Goal: Information Seeking & Learning: Learn about a topic

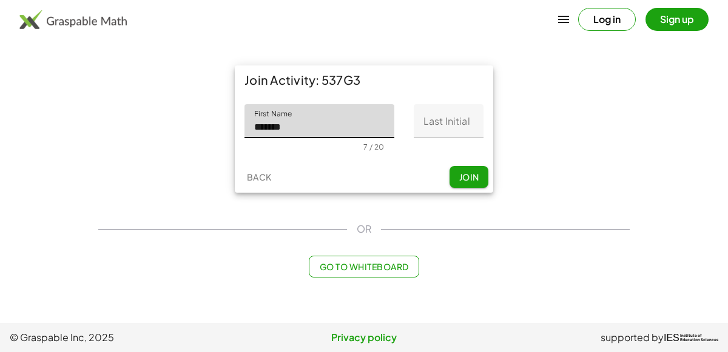
type input "*******"
click at [470, 117] on input "Last Initial" at bounding box center [449, 121] width 70 height 34
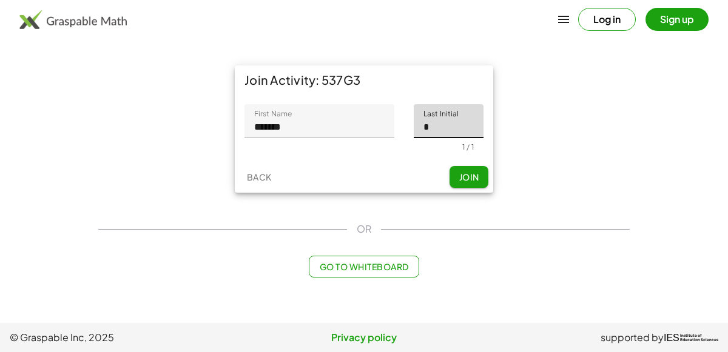
type input "*"
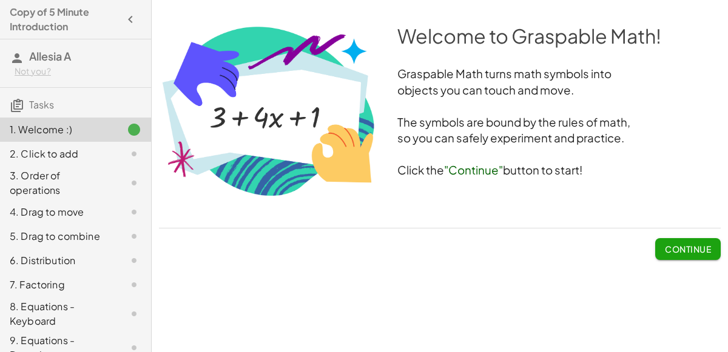
click at [698, 246] on span "Continue" at bounding box center [688, 249] width 46 height 11
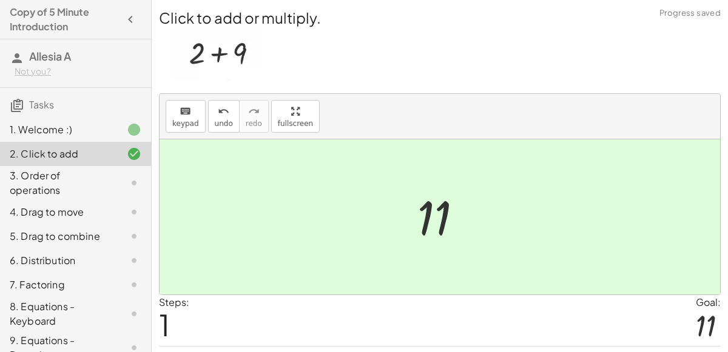
click at [38, 182] on div "3. Order of operations" at bounding box center [59, 183] width 98 height 29
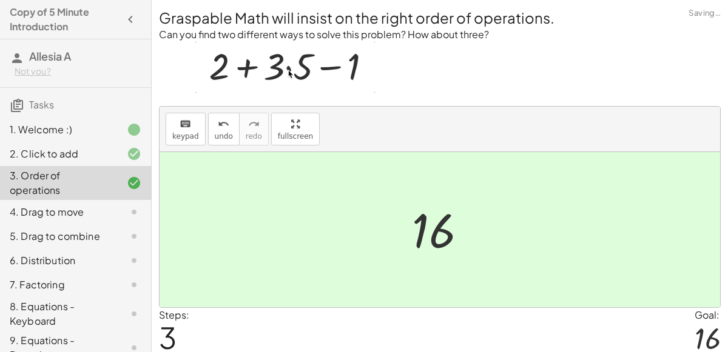
click at [133, 215] on icon at bounding box center [134, 212] width 15 height 15
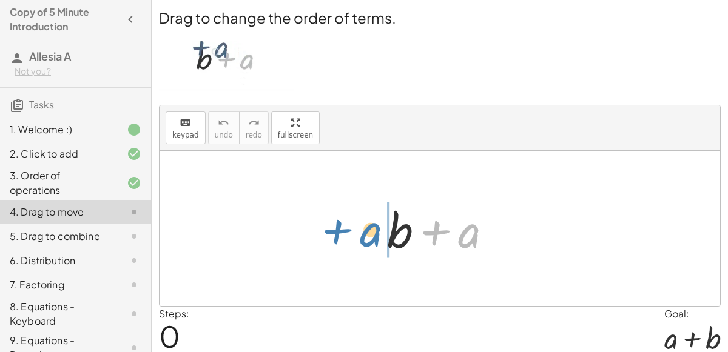
drag, startPoint x: 457, startPoint y: 234, endPoint x: 359, endPoint y: 233, distance: 98.3
click at [359, 233] on div "+ a + b + a" at bounding box center [440, 228] width 560 height 155
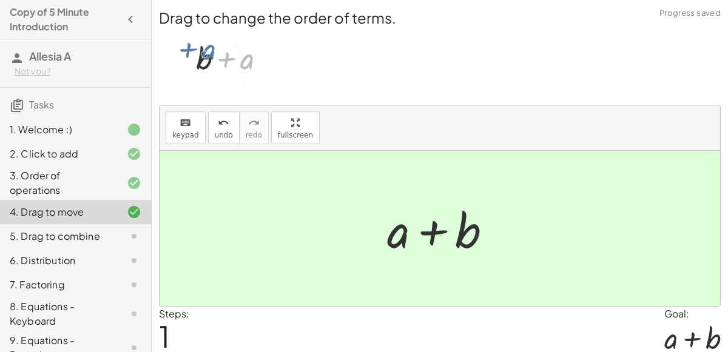
click at [123, 236] on div at bounding box center [124, 236] width 34 height 15
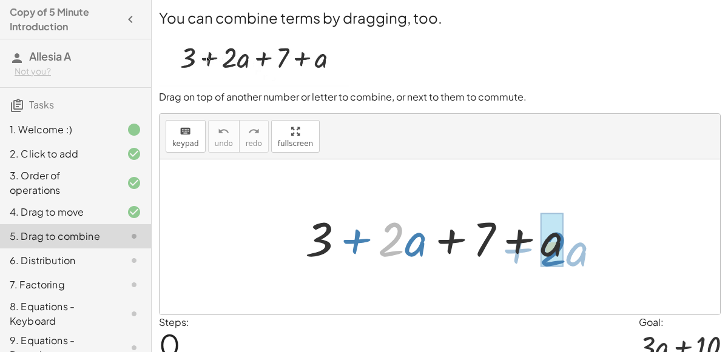
drag, startPoint x: 397, startPoint y: 240, endPoint x: 559, endPoint y: 249, distance: 161.6
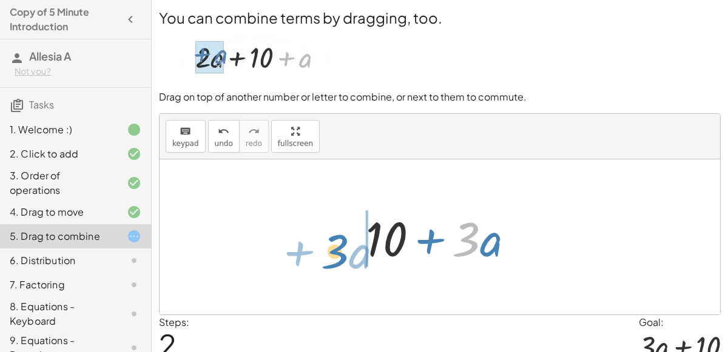
drag, startPoint x: 475, startPoint y: 240, endPoint x: 341, endPoint y: 251, distance: 134.5
click at [341, 251] on div "+ 3 + · 2 · a + 7 + a + 3 + 7 + · 3 · a · 3 + · a + + · a · 3 10" at bounding box center [440, 237] width 560 height 155
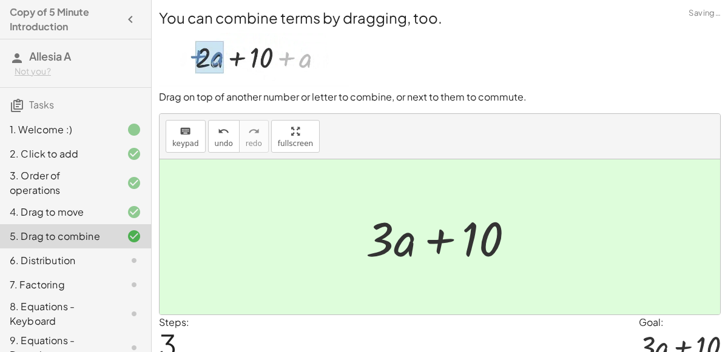
click at [136, 264] on icon at bounding box center [134, 261] width 15 height 15
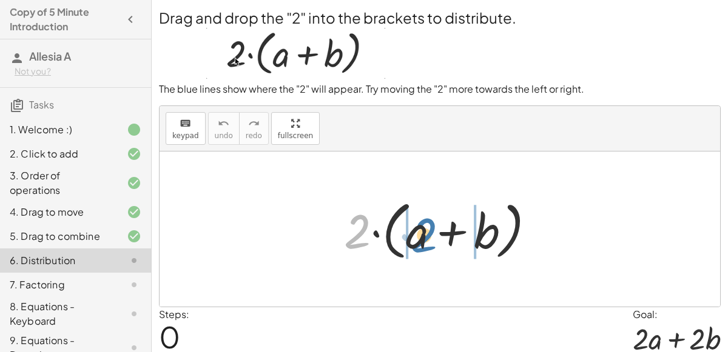
drag, startPoint x: 346, startPoint y: 243, endPoint x: 414, endPoint y: 246, distance: 68.6
click at [414, 246] on div at bounding box center [444, 230] width 213 height 70
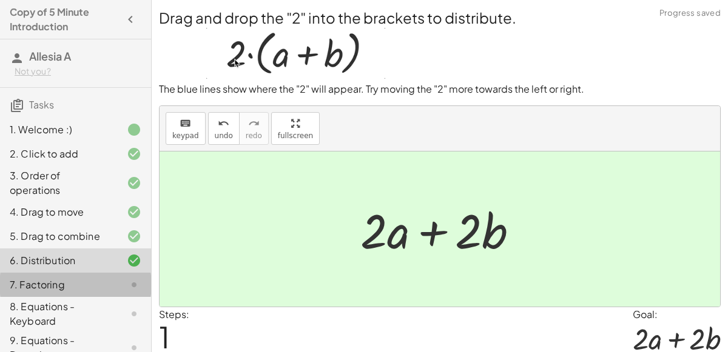
click at [62, 281] on div "7. Factoring" at bounding box center [59, 285] width 98 height 15
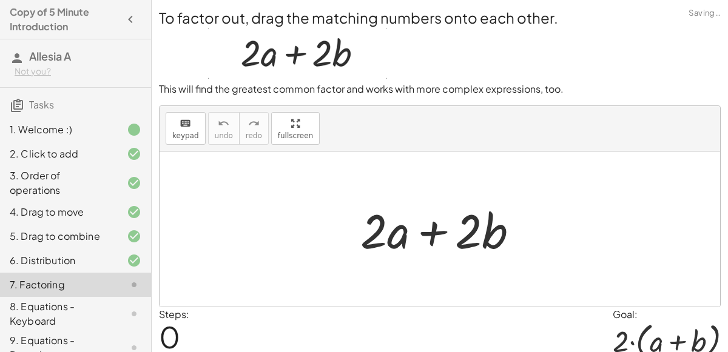
scroll to position [147, 0]
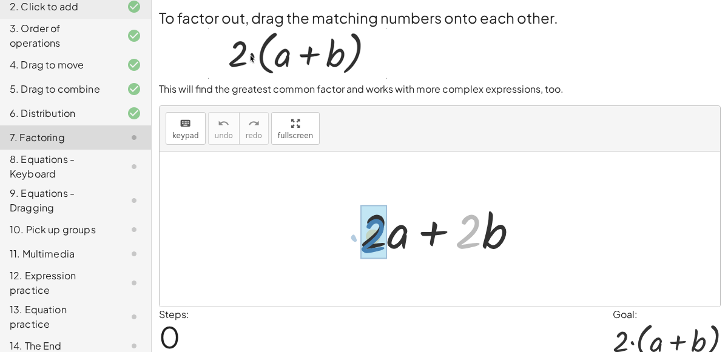
drag, startPoint x: 469, startPoint y: 229, endPoint x: 375, endPoint y: 234, distance: 94.1
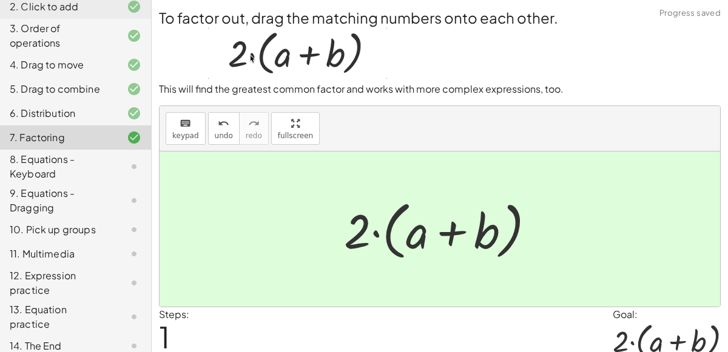
click at [115, 160] on div at bounding box center [124, 167] width 34 height 15
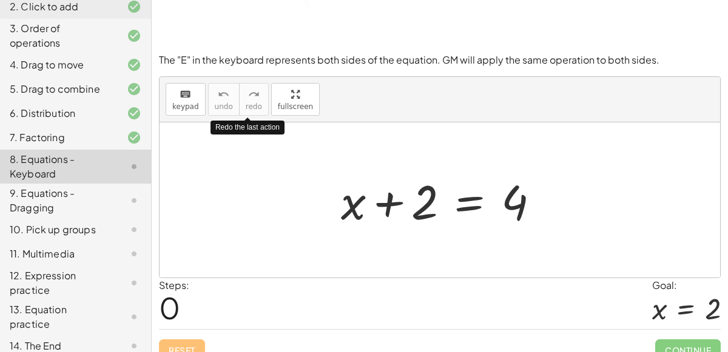
scroll to position [106, 0]
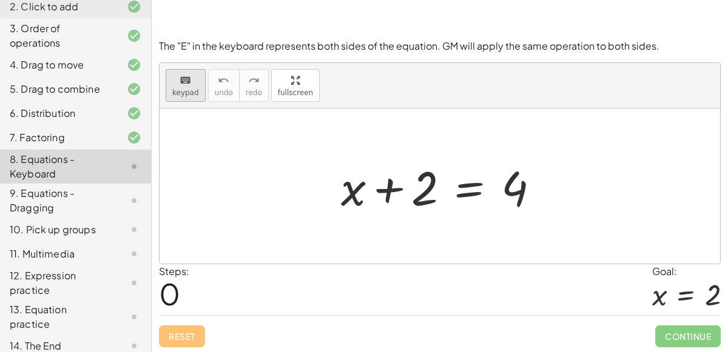
click at [194, 98] on button "keyboard keypad" at bounding box center [186, 85] width 40 height 33
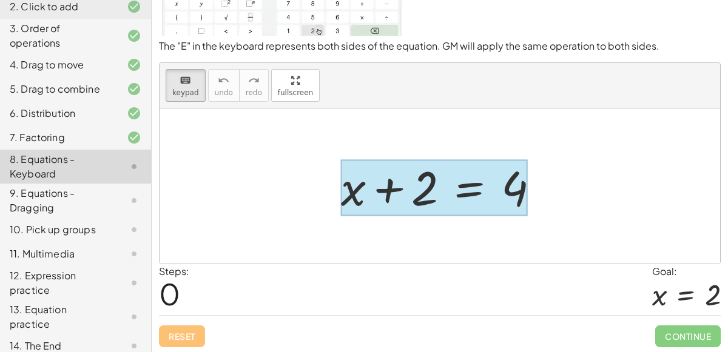
click at [480, 187] on div at bounding box center [434, 188] width 187 height 56
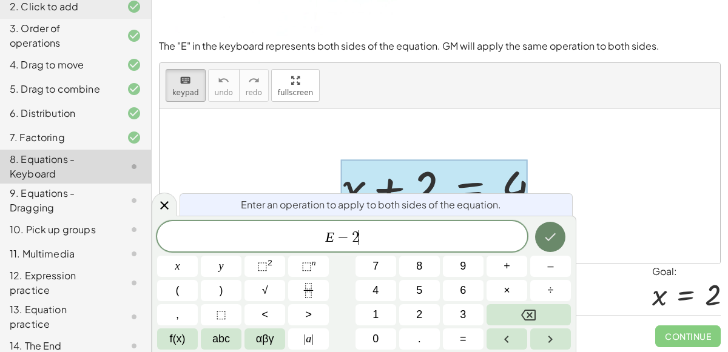
click at [560, 230] on button "Done" at bounding box center [550, 237] width 30 height 30
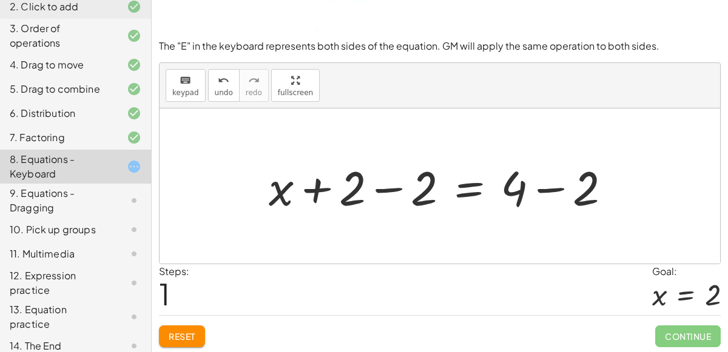
click at [546, 188] on div at bounding box center [445, 186] width 364 height 62
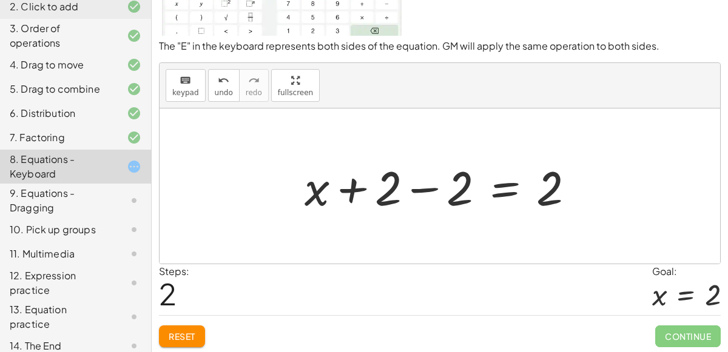
click at [425, 189] on div at bounding box center [444, 186] width 292 height 62
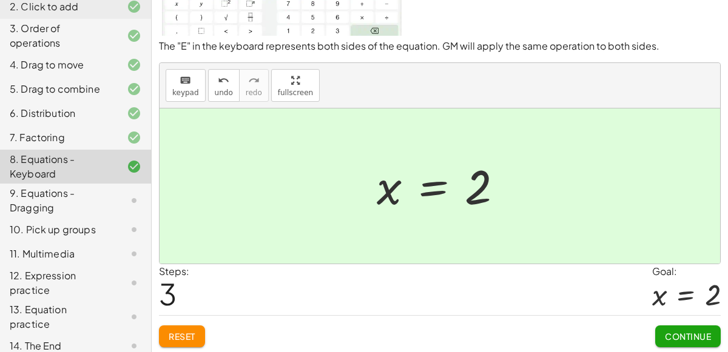
click at [114, 242] on div "9. Equations - Dragging" at bounding box center [75, 254] width 151 height 24
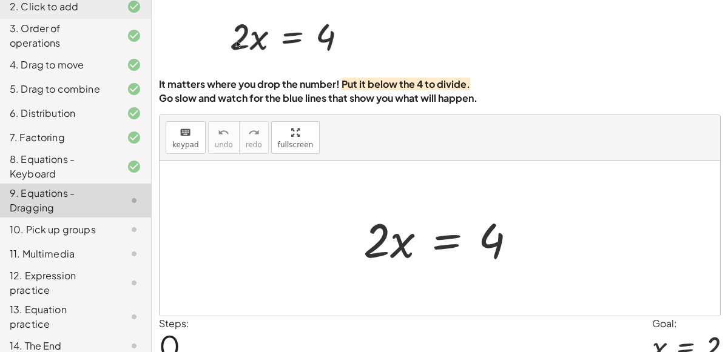
scroll to position [43, 0]
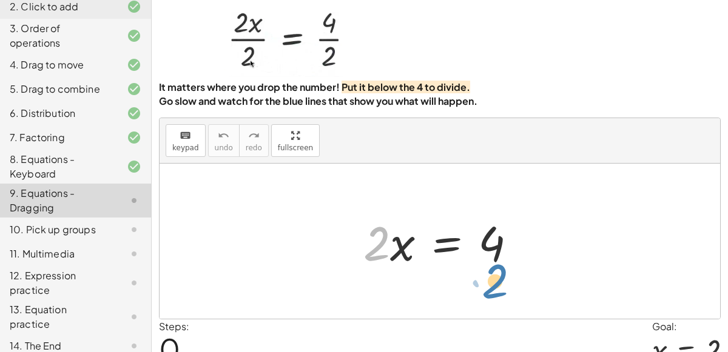
drag, startPoint x: 374, startPoint y: 246, endPoint x: 493, endPoint y: 282, distance: 123.7
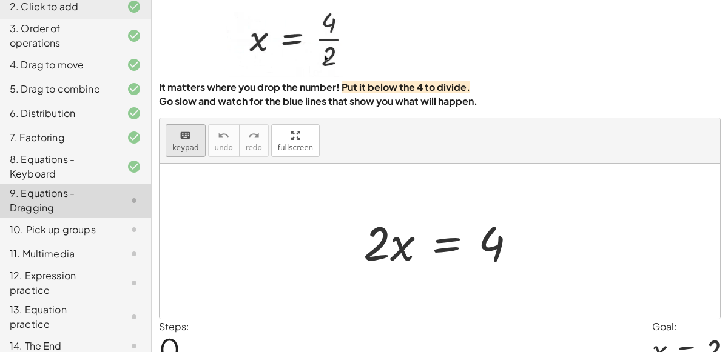
click at [187, 145] on span "keypad" at bounding box center [185, 148] width 27 height 8
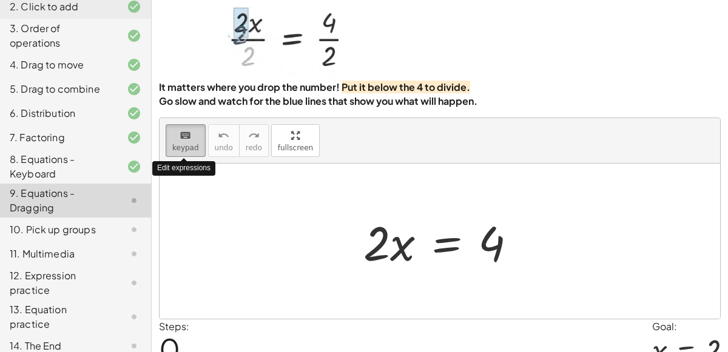
click at [189, 141] on button "keyboard keypad" at bounding box center [186, 140] width 40 height 33
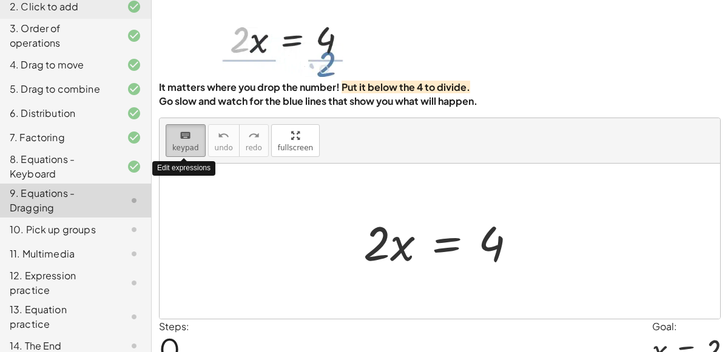
click at [189, 144] on span "keypad" at bounding box center [185, 148] width 27 height 8
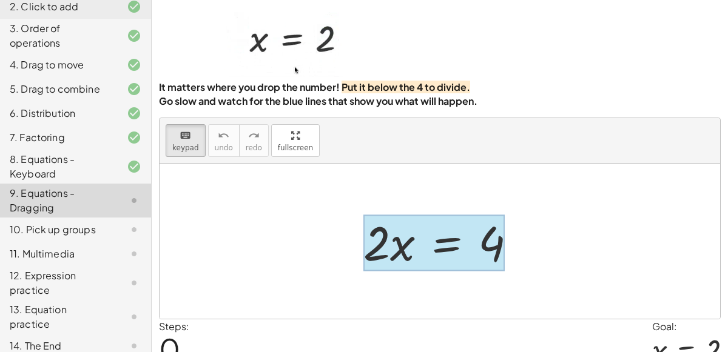
click at [426, 244] on div at bounding box center [433, 243] width 141 height 56
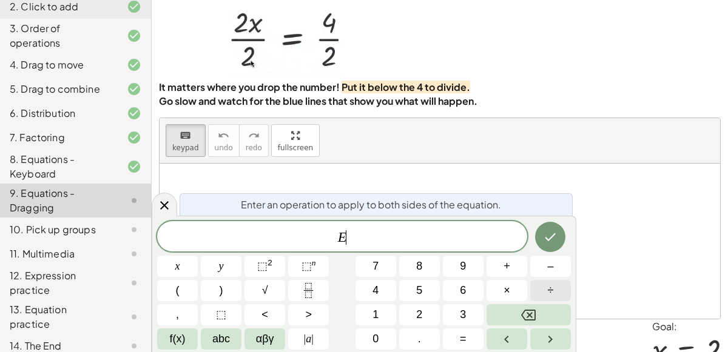
click at [539, 291] on button "÷" at bounding box center [550, 290] width 41 height 21
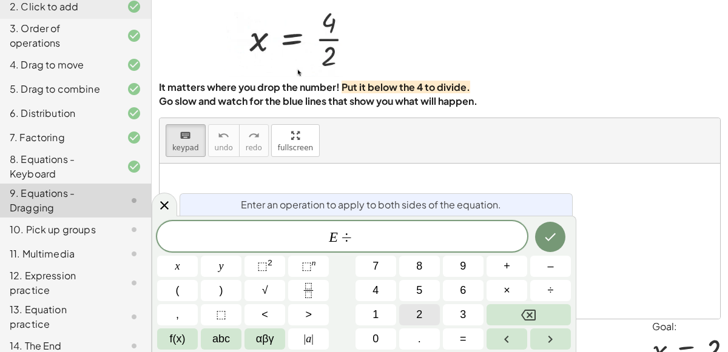
click at [437, 312] on button "2" at bounding box center [419, 314] width 41 height 21
click at [550, 230] on icon "Done" at bounding box center [550, 237] width 15 height 15
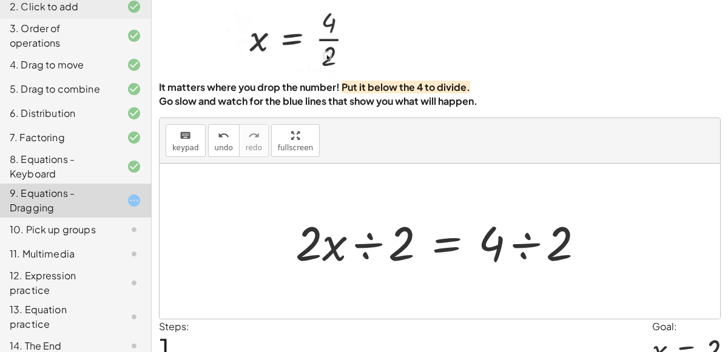
click at [370, 242] on div at bounding box center [444, 241] width 311 height 62
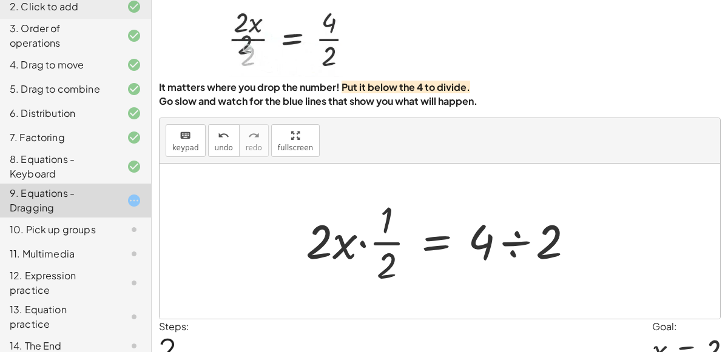
click at [363, 243] on div at bounding box center [445, 241] width 290 height 93
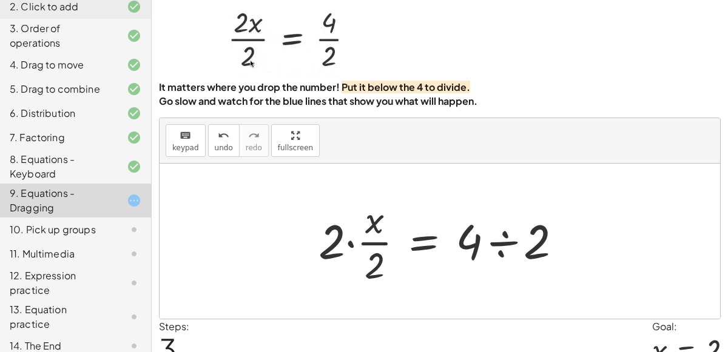
click at [349, 245] on div at bounding box center [444, 241] width 265 height 93
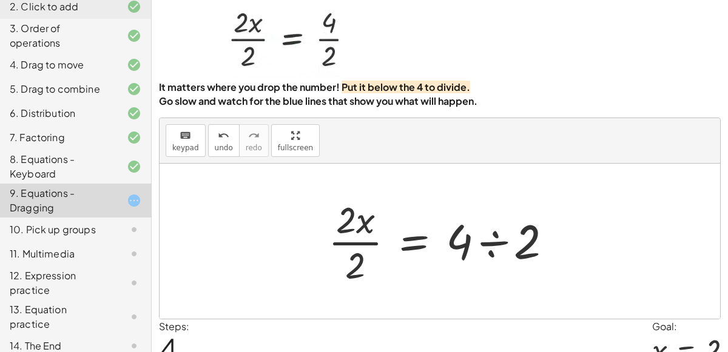
click at [363, 232] on div at bounding box center [445, 241] width 246 height 93
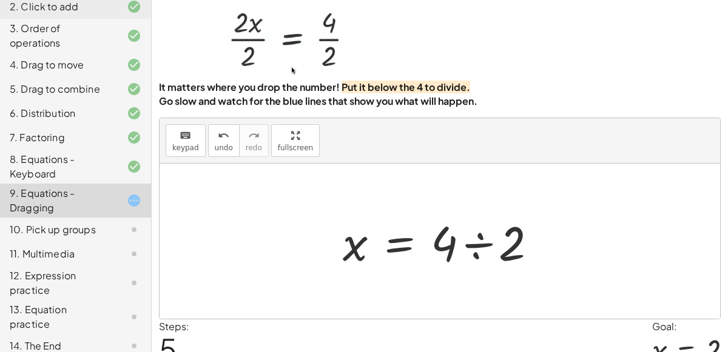
click at [468, 246] on div at bounding box center [445, 241] width 216 height 62
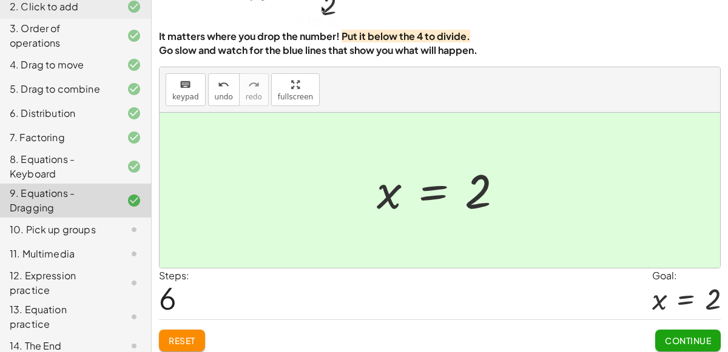
scroll to position [98, 0]
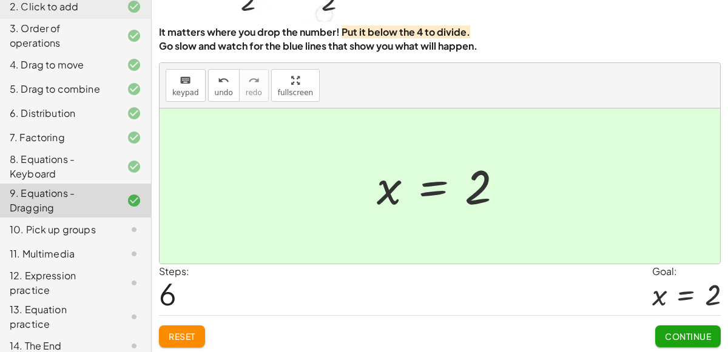
click at [130, 235] on icon at bounding box center [134, 230] width 15 height 15
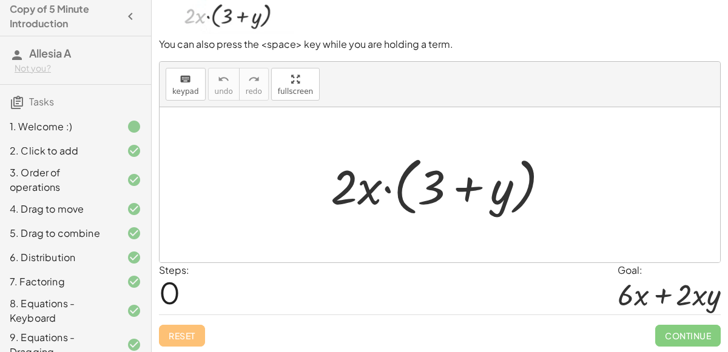
scroll to position [0, 0]
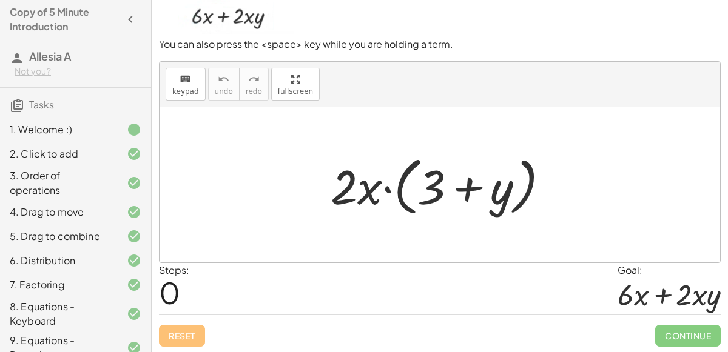
click at [385, 192] on div at bounding box center [444, 185] width 240 height 70
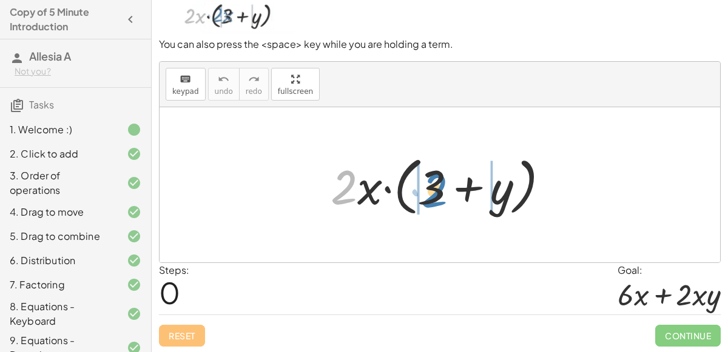
drag, startPoint x: 343, startPoint y: 193, endPoint x: 434, endPoint y: 195, distance: 91.0
click at [434, 195] on div at bounding box center [444, 185] width 240 height 70
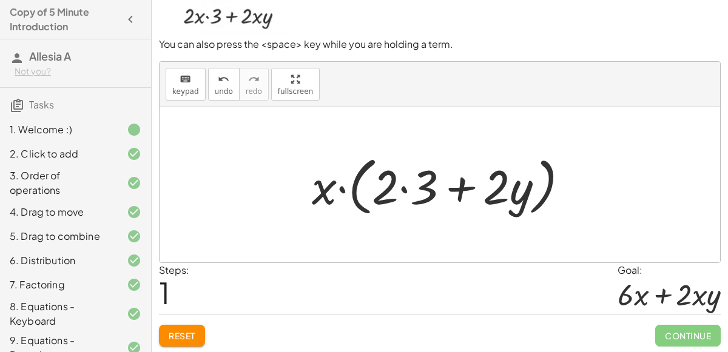
click at [407, 190] on div at bounding box center [445, 185] width 278 height 70
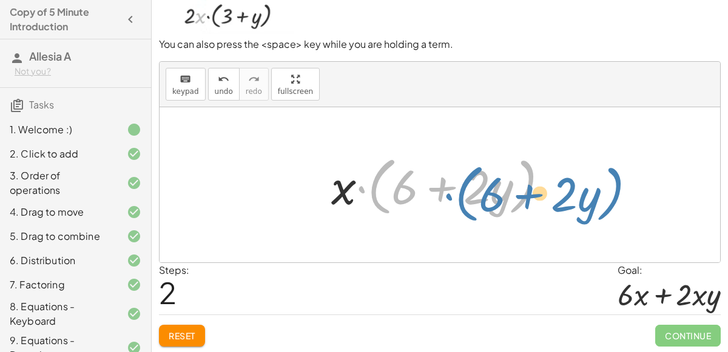
drag, startPoint x: 360, startPoint y: 188, endPoint x: 439, endPoint y: 193, distance: 78.4
click at [439, 193] on div at bounding box center [445, 185] width 240 height 70
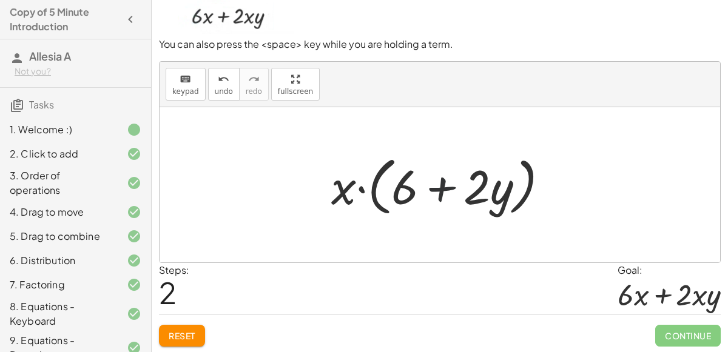
click at [431, 189] on div at bounding box center [445, 185] width 240 height 70
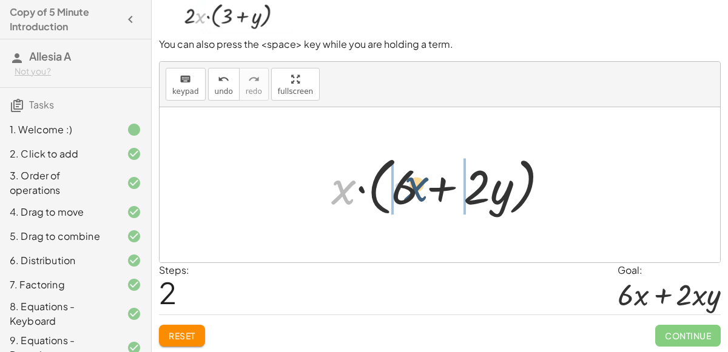
drag, startPoint x: 336, startPoint y: 187, endPoint x: 411, endPoint y: 186, distance: 75.2
click at [411, 186] on div at bounding box center [445, 185] width 240 height 70
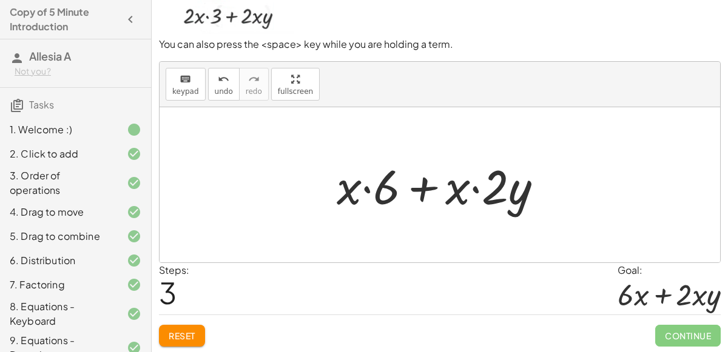
click at [365, 187] on div at bounding box center [445, 185] width 228 height 62
click at [423, 186] on div at bounding box center [445, 185] width 228 height 62
click at [476, 188] on div at bounding box center [445, 185] width 228 height 62
click at [192, 332] on span "Reset" at bounding box center [182, 336] width 27 height 11
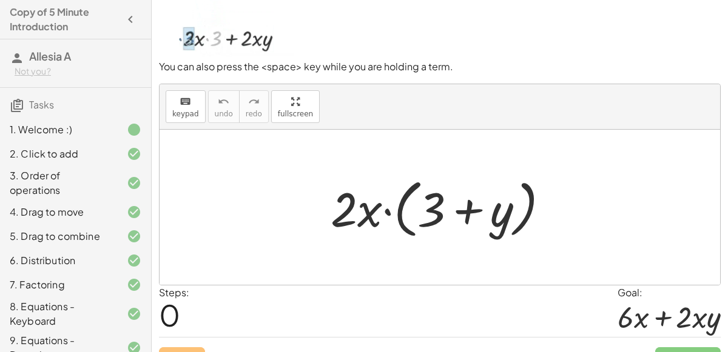
scroll to position [79, 0]
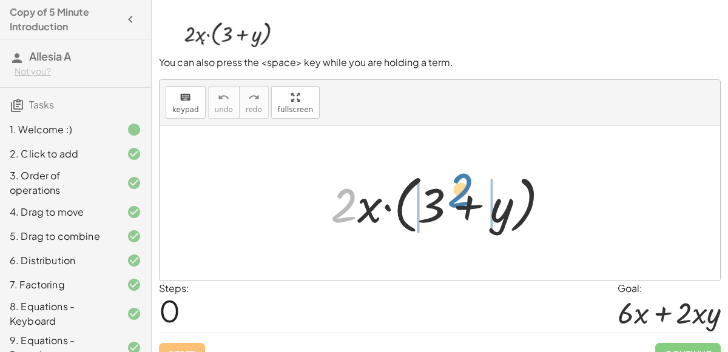
drag, startPoint x: 352, startPoint y: 205, endPoint x: 469, endPoint y: 190, distance: 117.4
click at [469, 190] on div at bounding box center [444, 204] width 240 height 70
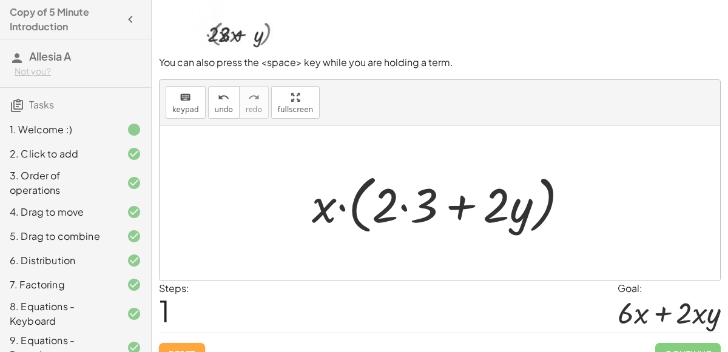
click at [200, 343] on button "Reset" at bounding box center [182, 354] width 46 height 22
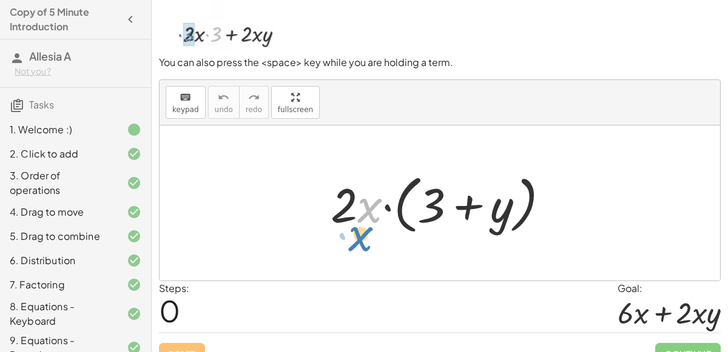
drag, startPoint x: 361, startPoint y: 209, endPoint x: 340, endPoint y: 221, distance: 24.5
click at [340, 221] on div at bounding box center [444, 204] width 240 height 70
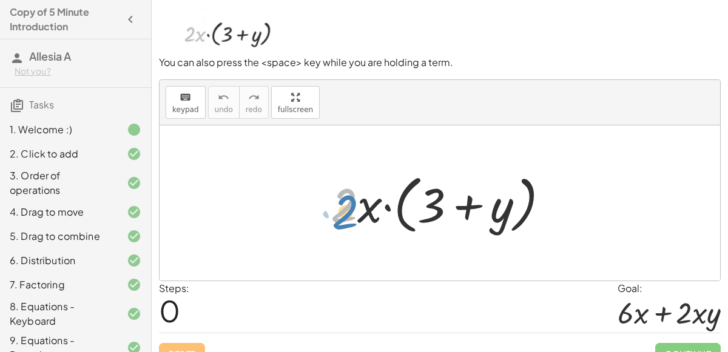
drag, startPoint x: 340, startPoint y: 215, endPoint x: 328, endPoint y: 220, distance: 12.8
click at [328, 220] on div at bounding box center [444, 204] width 240 height 70
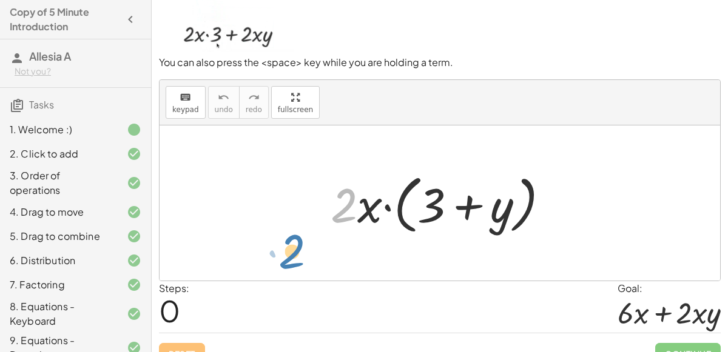
drag, startPoint x: 351, startPoint y: 214, endPoint x: 293, endPoint y: 264, distance: 77.4
click at [293, 264] on div "· 2 · 2 · x · ( + 3 + y )" at bounding box center [440, 203] width 560 height 155
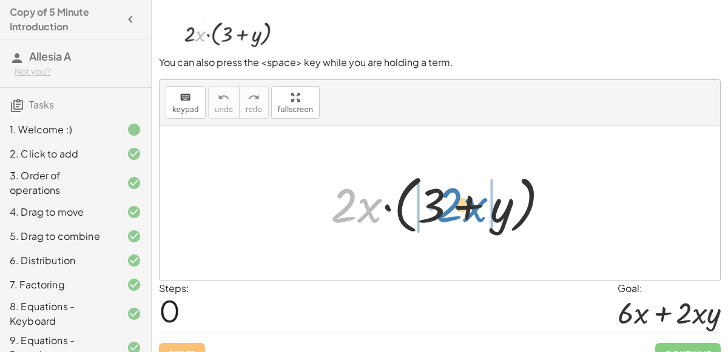
drag, startPoint x: 372, startPoint y: 206, endPoint x: 477, endPoint y: 206, distance: 105.5
click at [477, 206] on div at bounding box center [444, 204] width 240 height 70
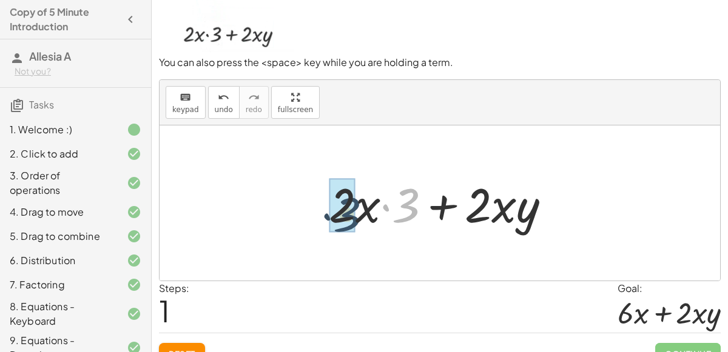
drag, startPoint x: 409, startPoint y: 217, endPoint x: 351, endPoint y: 226, distance: 58.4
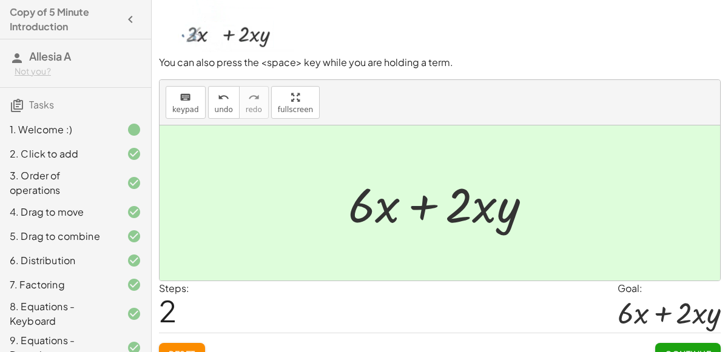
scroll to position [147, 0]
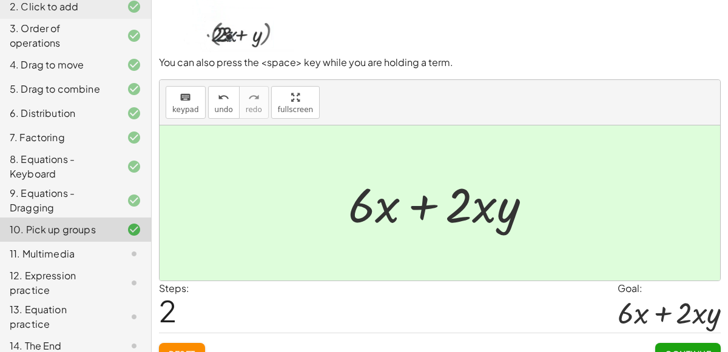
click at [125, 249] on div at bounding box center [124, 254] width 34 height 15
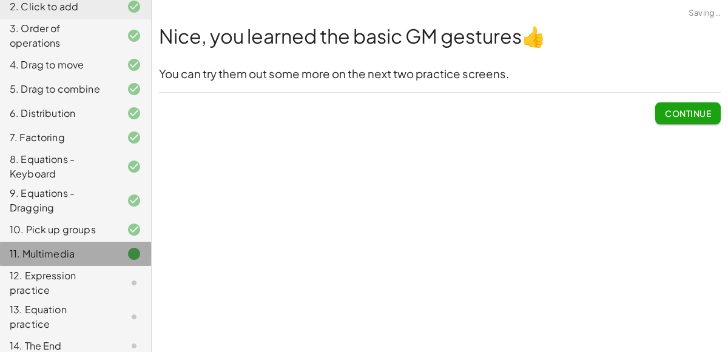
scroll to position [0, 0]
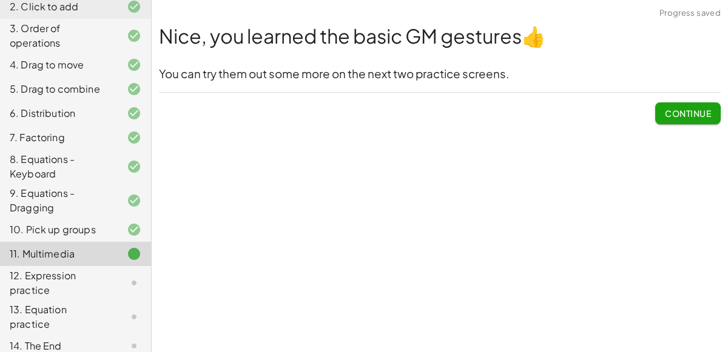
click at [662, 117] on button "Continue" at bounding box center [688, 114] width 66 height 22
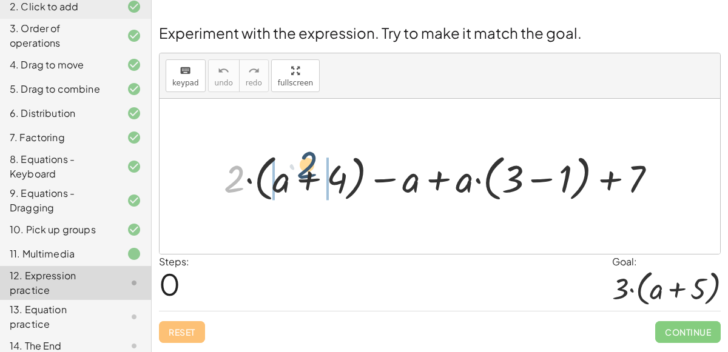
drag, startPoint x: 239, startPoint y: 188, endPoint x: 312, endPoint y: 178, distance: 73.5
click at [312, 178] on div at bounding box center [445, 177] width 454 height 56
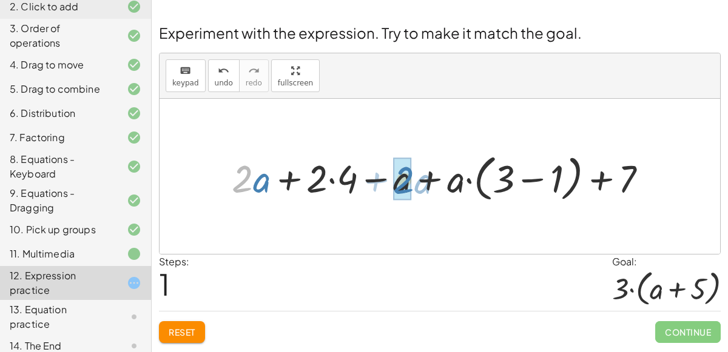
drag, startPoint x: 245, startPoint y: 184, endPoint x: 407, endPoint y: 185, distance: 161.9
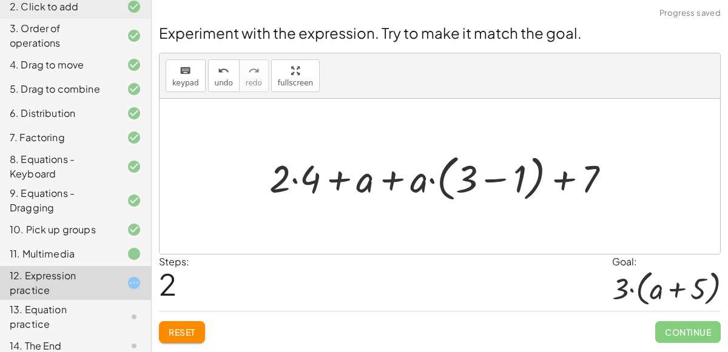
click at [397, 179] on div at bounding box center [444, 177] width 363 height 56
drag, startPoint x: 368, startPoint y: 184, endPoint x: 422, endPoint y: 190, distance: 54.9
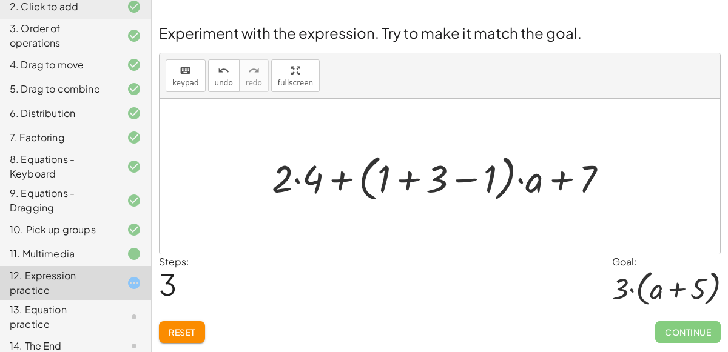
click at [405, 180] on div at bounding box center [445, 177] width 358 height 56
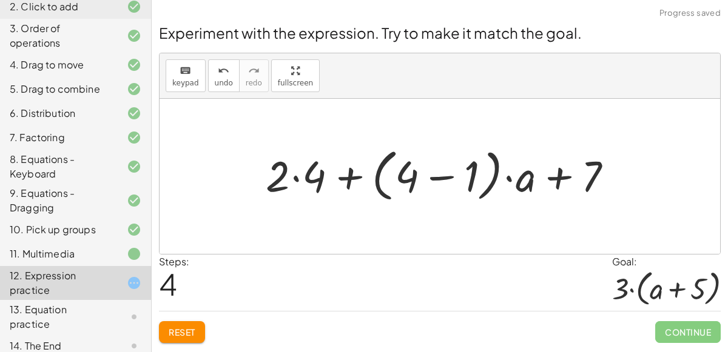
click at [428, 179] on div at bounding box center [445, 177] width 382 height 70
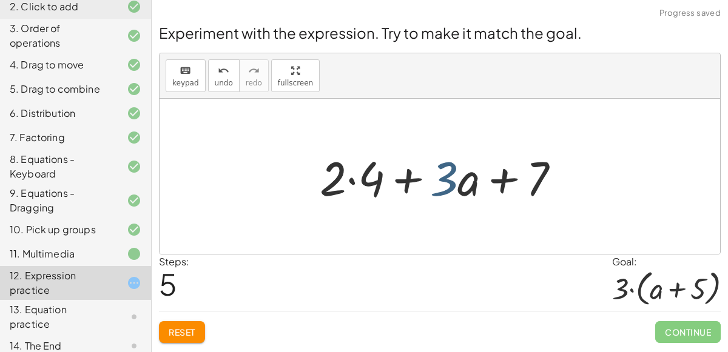
click at [439, 192] on div at bounding box center [444, 177] width 261 height 62
click at [179, 61] on button "keyboard keypad" at bounding box center [186, 75] width 40 height 33
click at [191, 82] on span "keypad" at bounding box center [185, 83] width 27 height 8
click at [402, 176] on div at bounding box center [444, 177] width 261 height 62
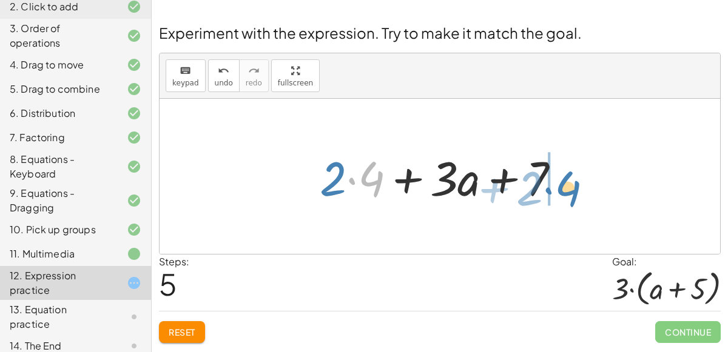
drag, startPoint x: 349, startPoint y: 188, endPoint x: 537, endPoint y: 186, distance: 188.0
click at [537, 186] on div at bounding box center [444, 177] width 261 height 62
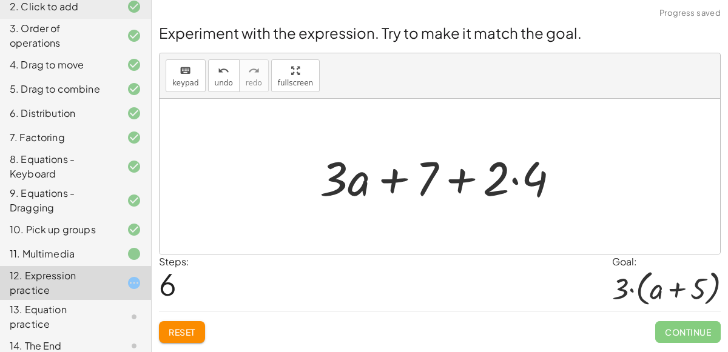
click at [458, 184] on div at bounding box center [444, 177] width 261 height 62
click at [462, 180] on div at bounding box center [444, 177] width 261 height 62
click at [399, 181] on div at bounding box center [444, 177] width 261 height 62
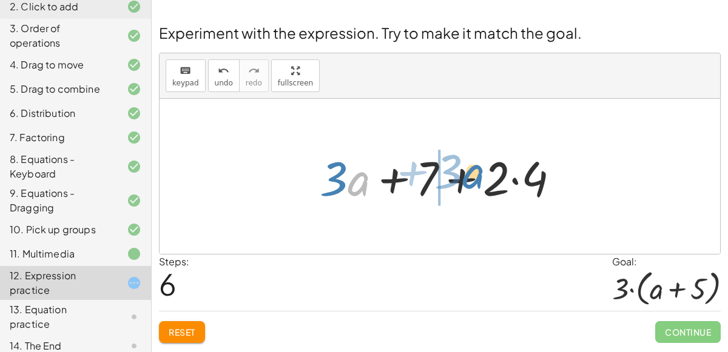
drag, startPoint x: 365, startPoint y: 186, endPoint x: 480, endPoint y: 179, distance: 115.4
click at [480, 179] on div at bounding box center [444, 177] width 261 height 62
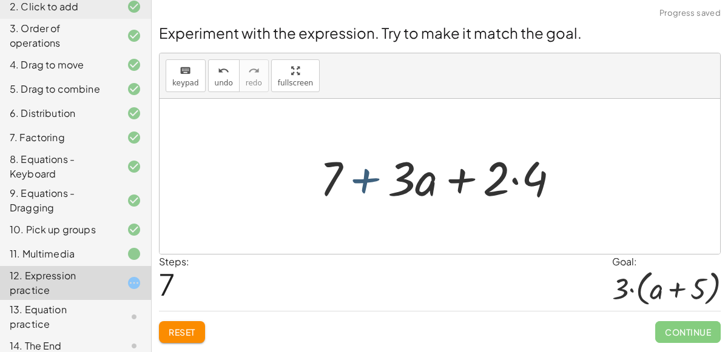
click at [367, 182] on div at bounding box center [444, 177] width 261 height 62
click at [187, 331] on span "Reset" at bounding box center [182, 332] width 27 height 11
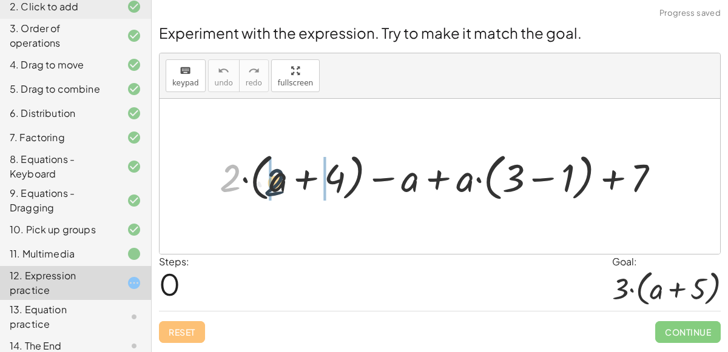
drag, startPoint x: 232, startPoint y: 181, endPoint x: 278, endPoint y: 186, distance: 46.4
click at [278, 186] on div at bounding box center [445, 176] width 462 height 57
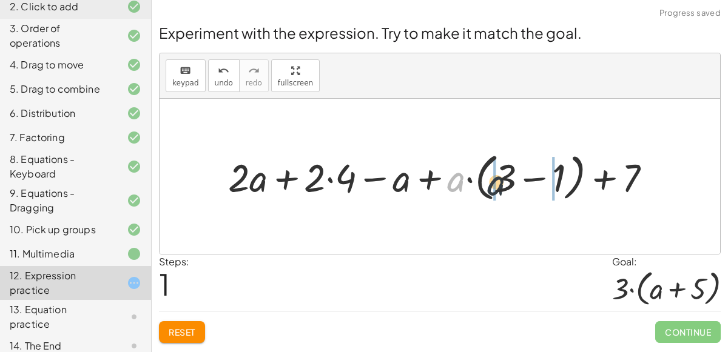
drag, startPoint x: 459, startPoint y: 184, endPoint x: 507, endPoint y: 188, distance: 48.7
click at [507, 188] on div at bounding box center [444, 176] width 445 height 57
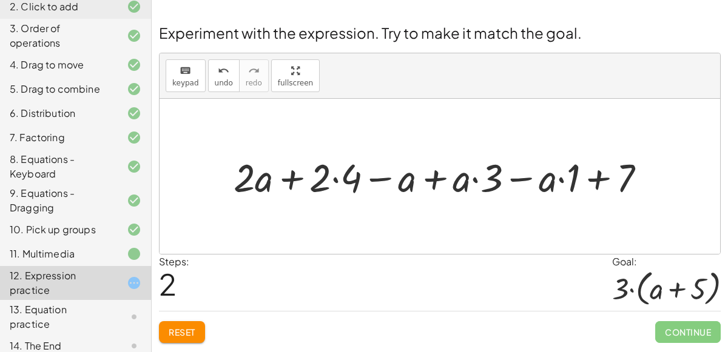
click at [583, 166] on div at bounding box center [444, 176] width 434 height 51
click at [591, 174] on div at bounding box center [444, 176] width 434 height 51
click at [599, 181] on div at bounding box center [444, 176] width 434 height 51
click at [558, 183] on div at bounding box center [444, 176] width 434 height 51
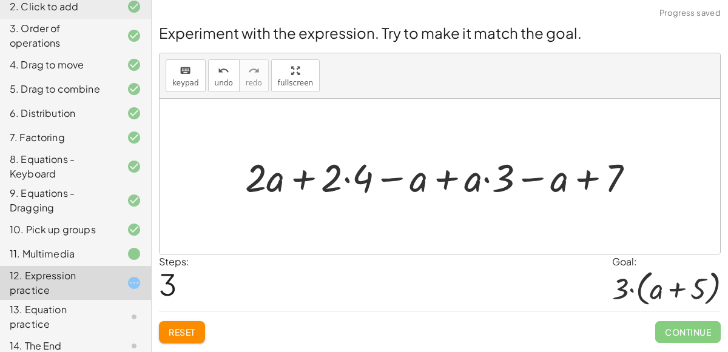
click at [529, 177] on div at bounding box center [444, 176] width 411 height 51
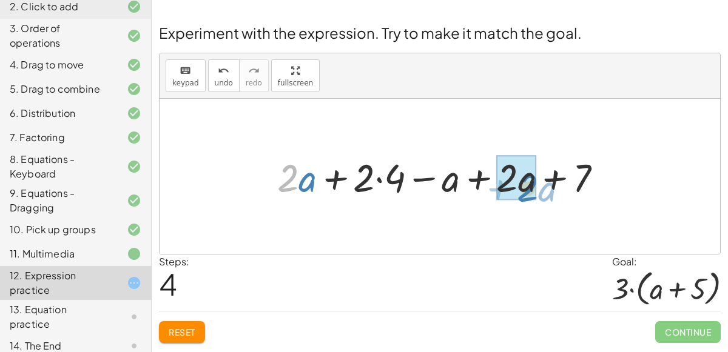
drag, startPoint x: 281, startPoint y: 191, endPoint x: 520, endPoint y: 200, distance: 239.1
click at [520, 200] on div at bounding box center [444, 176] width 346 height 51
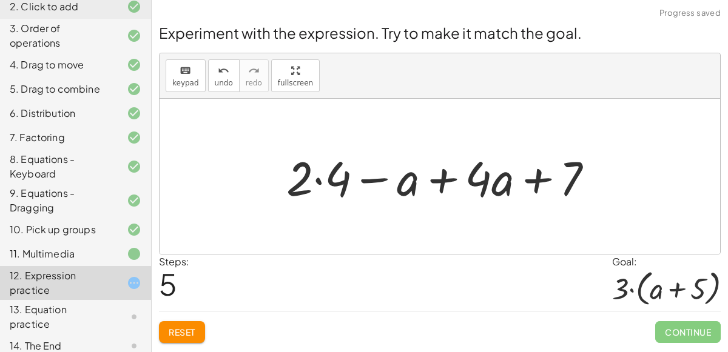
click at [433, 184] on div at bounding box center [444, 177] width 329 height 62
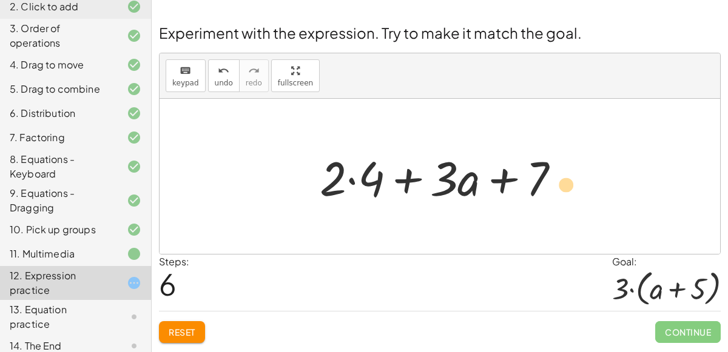
drag, startPoint x: 548, startPoint y: 179, endPoint x: 570, endPoint y: 183, distance: 22.1
click at [570, 183] on div at bounding box center [444, 177] width 261 height 62
click at [451, 182] on div at bounding box center [444, 177] width 261 height 62
click at [403, 188] on div at bounding box center [444, 177] width 261 height 62
click at [197, 327] on button "Reset" at bounding box center [182, 332] width 46 height 22
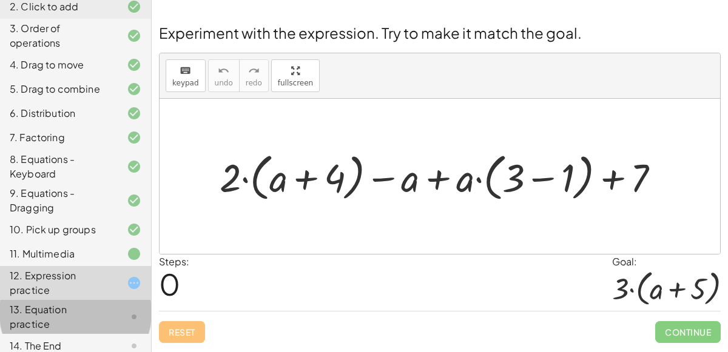
click at [147, 307] on div "13. Equation practice" at bounding box center [75, 317] width 151 height 34
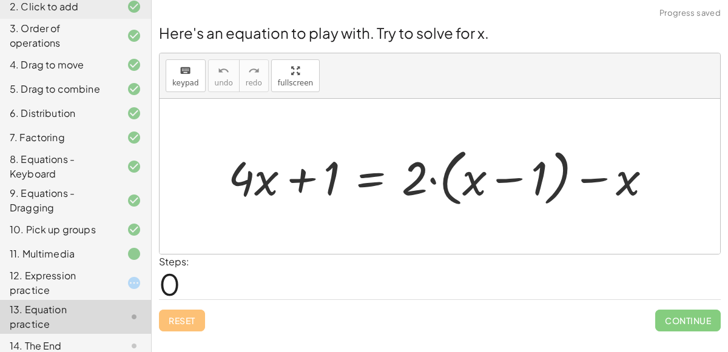
click at [134, 280] on icon at bounding box center [134, 283] width 15 height 15
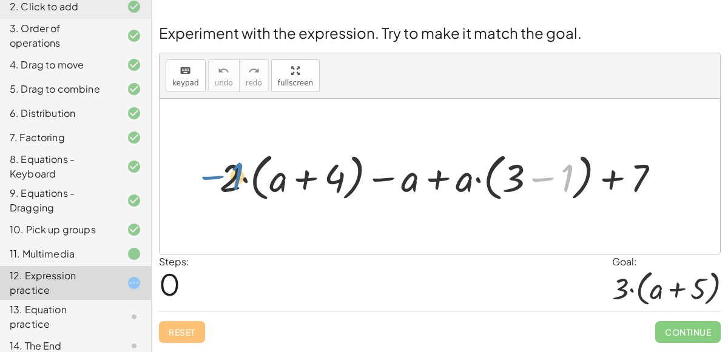
drag, startPoint x: 542, startPoint y: 180, endPoint x: 215, endPoint y: 178, distance: 326.3
click at [215, 178] on div at bounding box center [445, 176] width 462 height 57
click at [542, 174] on div at bounding box center [445, 176] width 462 height 57
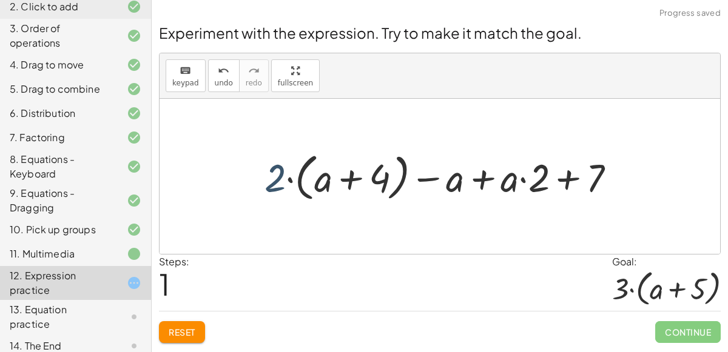
click at [275, 187] on div at bounding box center [444, 176] width 372 height 57
click at [189, 329] on span "Reset" at bounding box center [182, 332] width 27 height 11
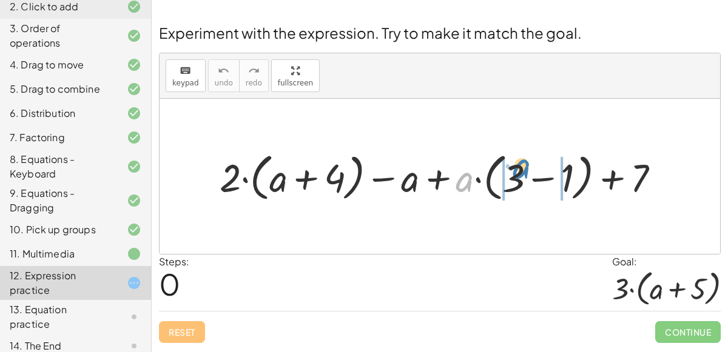
drag, startPoint x: 463, startPoint y: 187, endPoint x: 526, endPoint y: 174, distance: 64.4
click at [526, 174] on div at bounding box center [445, 176] width 462 height 57
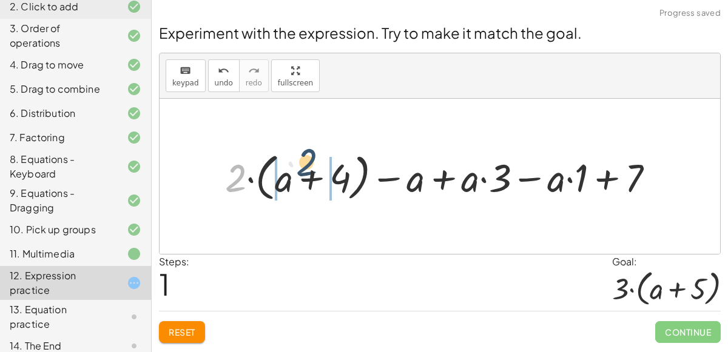
drag, startPoint x: 240, startPoint y: 184, endPoint x: 320, endPoint y: 173, distance: 80.1
click at [320, 173] on div at bounding box center [444, 176] width 451 height 57
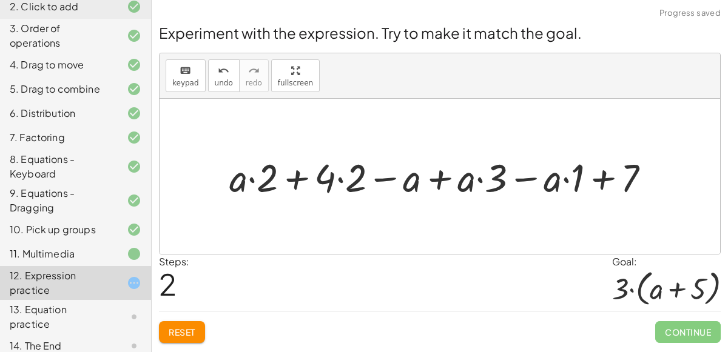
click at [335, 173] on div at bounding box center [444, 176] width 443 height 51
click at [338, 178] on div at bounding box center [444, 176] width 443 height 51
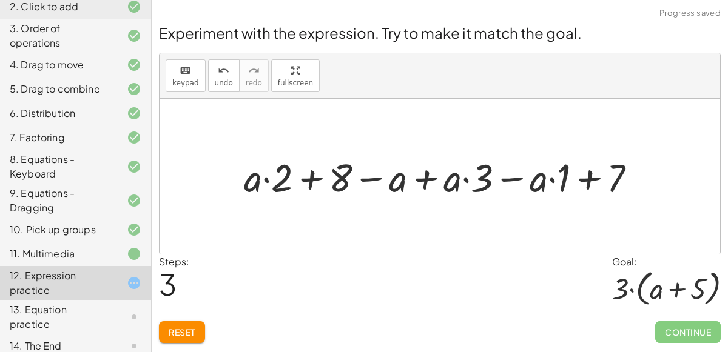
click at [267, 182] on div at bounding box center [445, 176] width 414 height 51
click at [267, 181] on div at bounding box center [445, 176] width 414 height 51
click at [330, 173] on div at bounding box center [445, 176] width 414 height 51
click at [429, 172] on div at bounding box center [445, 176] width 414 height 51
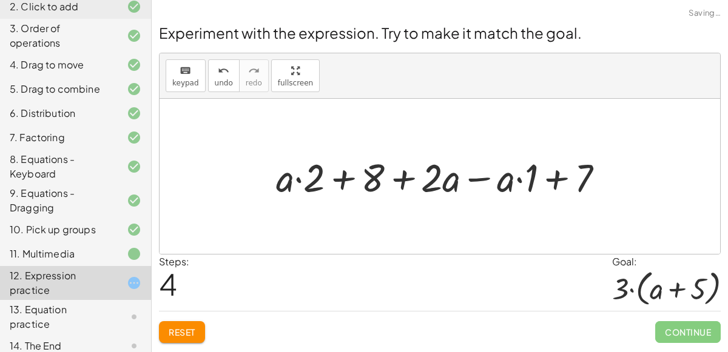
click at [406, 180] on div at bounding box center [444, 176] width 349 height 51
click at [398, 184] on div at bounding box center [444, 176] width 349 height 51
drag, startPoint x: 380, startPoint y: 185, endPoint x: 388, endPoint y: 186, distance: 7.4
click at [388, 186] on div at bounding box center [444, 176] width 349 height 51
click at [310, 187] on div at bounding box center [444, 176] width 349 height 51
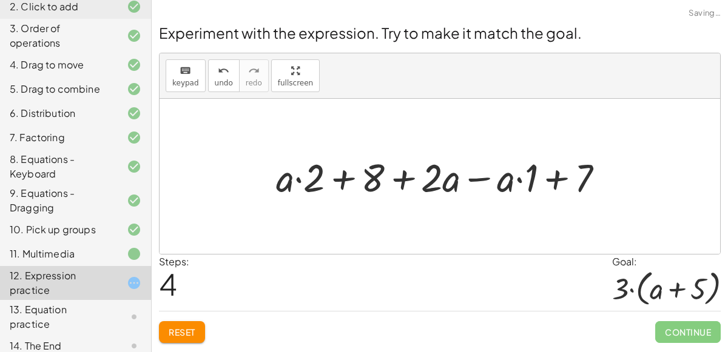
click at [336, 181] on div at bounding box center [444, 176] width 349 height 51
click at [298, 177] on div at bounding box center [444, 176] width 349 height 51
click at [414, 175] on div at bounding box center [444, 176] width 349 height 51
click at [469, 172] on div at bounding box center [444, 176] width 349 height 51
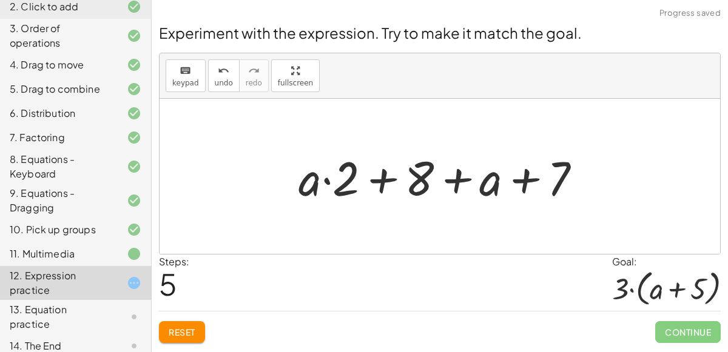
click at [386, 185] on div at bounding box center [444, 177] width 304 height 62
click at [328, 178] on div at bounding box center [444, 177] width 304 height 62
drag, startPoint x: 306, startPoint y: 188, endPoint x: 493, endPoint y: 203, distance: 187.4
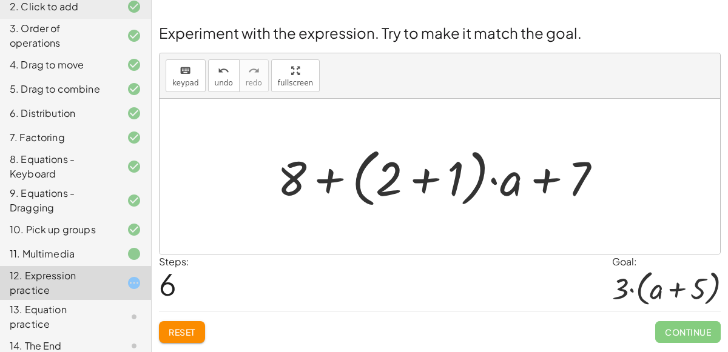
click at [428, 187] on div at bounding box center [444, 177] width 346 height 70
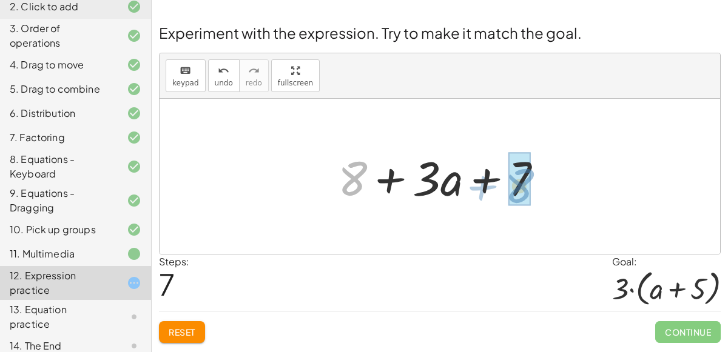
drag, startPoint x: 361, startPoint y: 182, endPoint x: 525, endPoint y: 187, distance: 163.8
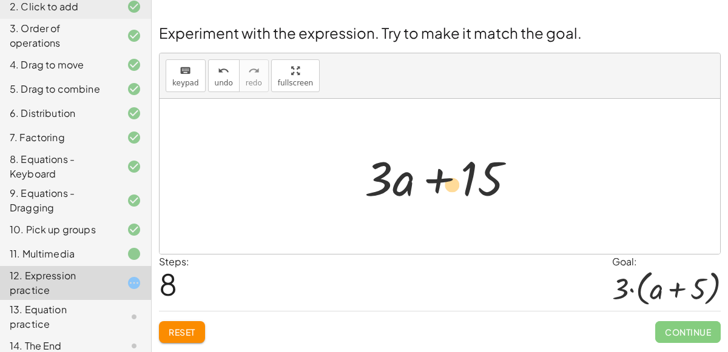
drag, startPoint x: 372, startPoint y: 172, endPoint x: 353, endPoint y: 198, distance: 33.0
click at [353, 198] on div "+ · 2 · ( + a + 4 ) − a + · a · ( + 3 − 1 ) + 7 + · 2 · ( + a + 4 ) − a + · a ·…" at bounding box center [439, 177] width 187 height 69
click at [199, 335] on button "Reset" at bounding box center [182, 332] width 46 height 22
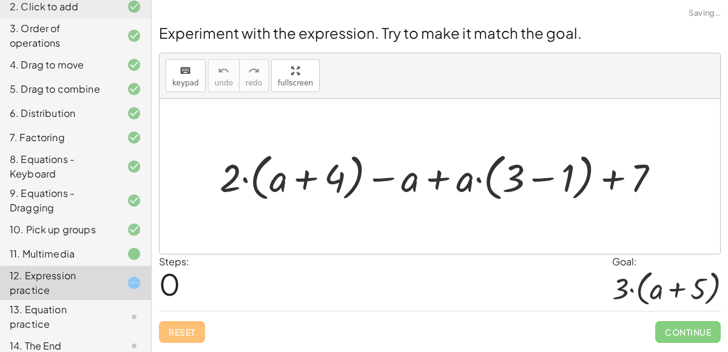
click at [123, 314] on div at bounding box center [124, 317] width 34 height 15
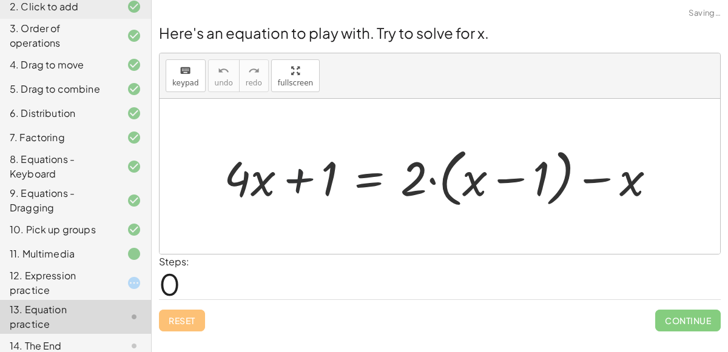
click at [302, 176] on div at bounding box center [445, 177] width 454 height 70
click at [448, 174] on div at bounding box center [445, 177] width 454 height 70
click at [434, 180] on div at bounding box center [445, 177] width 454 height 70
click at [184, 73] on icon "keyboard" at bounding box center [186, 71] width 12 height 15
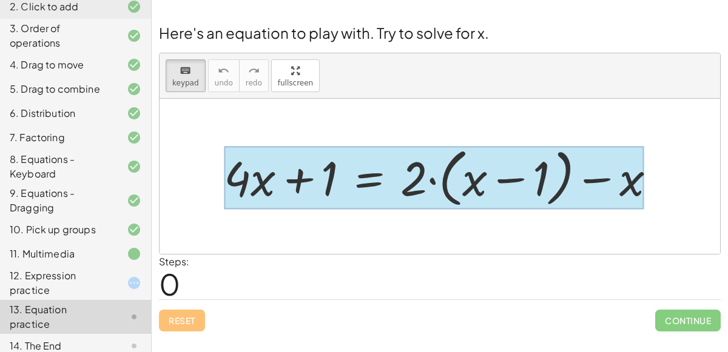
click at [374, 177] on div at bounding box center [434, 178] width 420 height 64
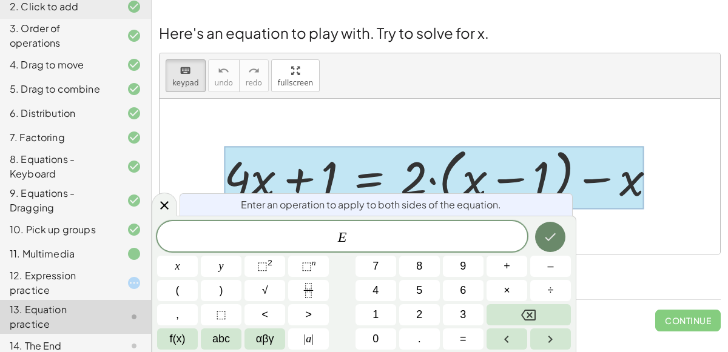
click at [556, 243] on icon "Done" at bounding box center [550, 237] width 15 height 15
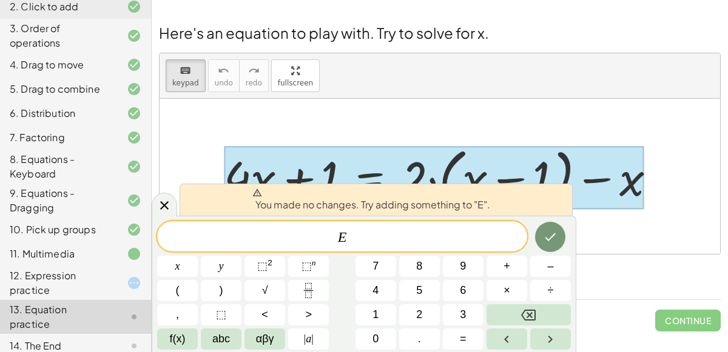
click at [591, 271] on div "Steps: 0" at bounding box center [440, 277] width 562 height 45
click at [589, 274] on div "Steps: 0" at bounding box center [440, 277] width 562 height 45
click at [271, 118] on div at bounding box center [440, 176] width 560 height 155
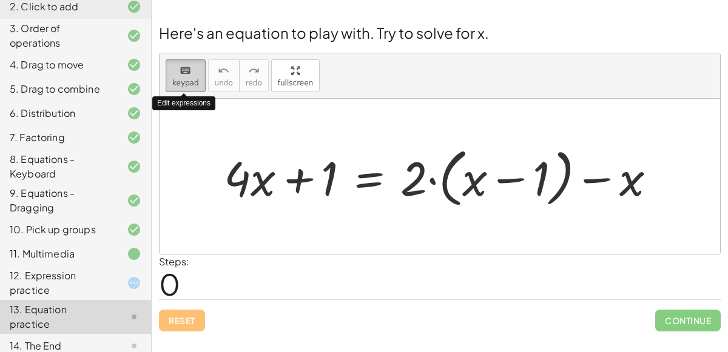
click at [190, 75] on div "keyboard" at bounding box center [185, 70] width 27 height 15
click at [429, 179] on div at bounding box center [445, 177] width 454 height 70
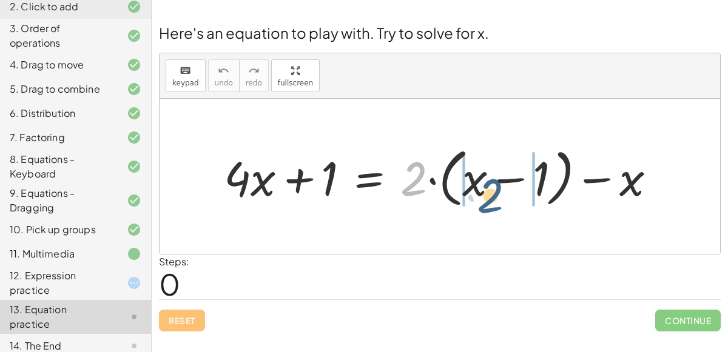
drag, startPoint x: 415, startPoint y: 185, endPoint x: 491, endPoint y: 201, distance: 77.4
click at [491, 201] on div at bounding box center [445, 177] width 454 height 70
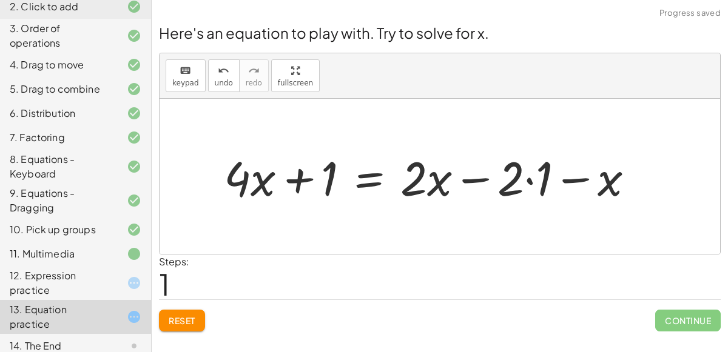
click at [529, 180] on div at bounding box center [434, 177] width 432 height 62
click at [547, 178] on div at bounding box center [420, 177] width 404 height 62
click at [457, 180] on div at bounding box center [420, 177] width 404 height 62
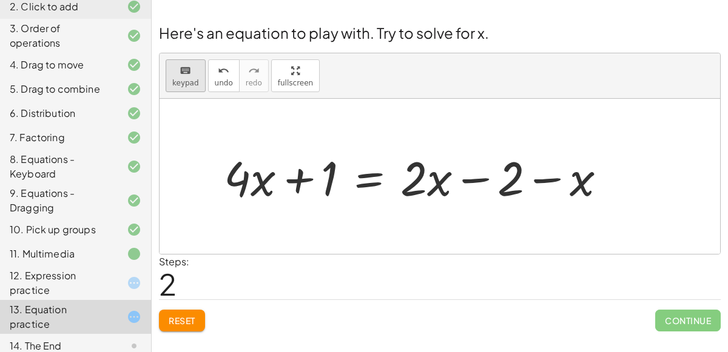
click at [189, 84] on span "keypad" at bounding box center [185, 83] width 27 height 8
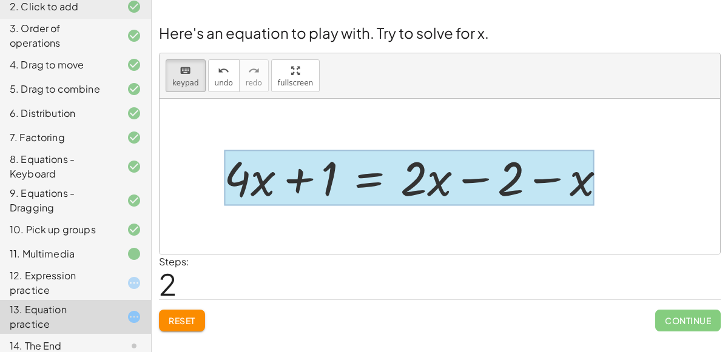
click at [379, 186] on div at bounding box center [409, 178] width 371 height 56
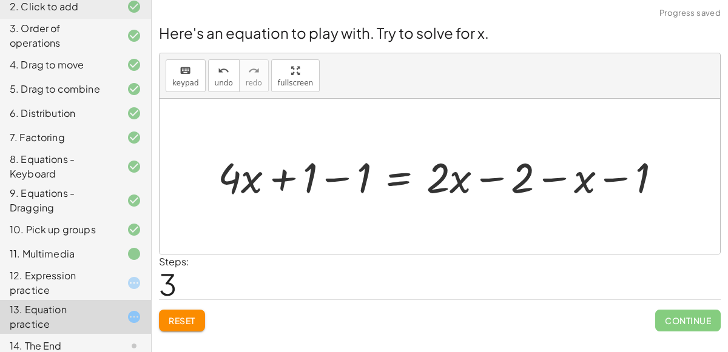
click at [328, 183] on div at bounding box center [444, 176] width 465 height 55
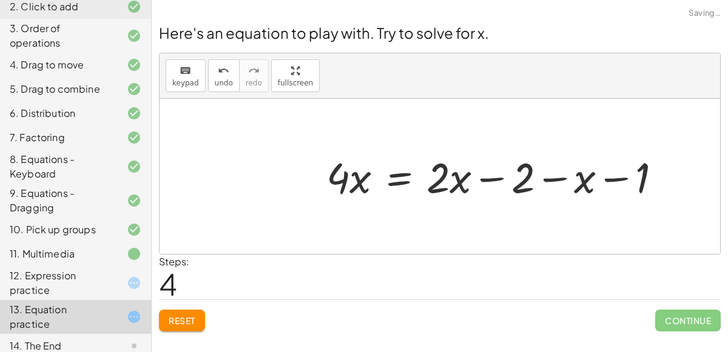
click at [610, 181] on div at bounding box center [498, 176] width 357 height 55
click at [563, 175] on div at bounding box center [498, 176] width 357 height 55
click at [503, 177] on div at bounding box center [498, 176] width 357 height 55
drag, startPoint x: 525, startPoint y: 181, endPoint x: 647, endPoint y: 175, distance: 122.1
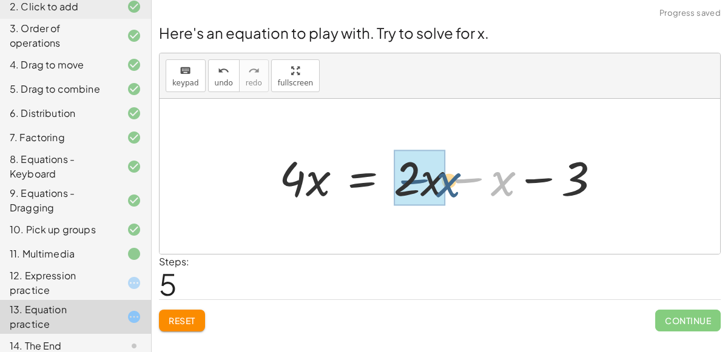
drag, startPoint x: 506, startPoint y: 174, endPoint x: 449, endPoint y: 171, distance: 57.1
click at [449, 171] on div at bounding box center [444, 177] width 343 height 62
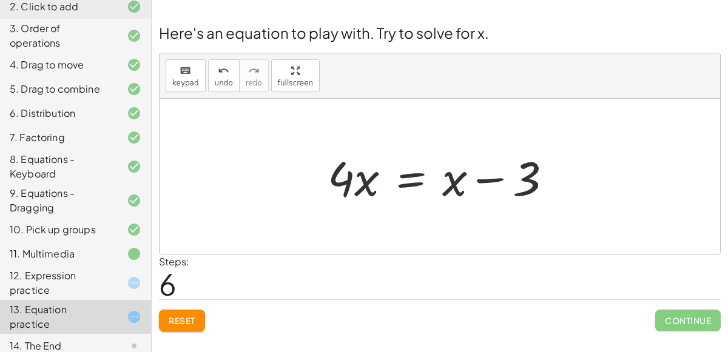
click at [477, 178] on div at bounding box center [444, 177] width 246 height 62
click at [196, 329] on button "Reset" at bounding box center [182, 321] width 46 height 22
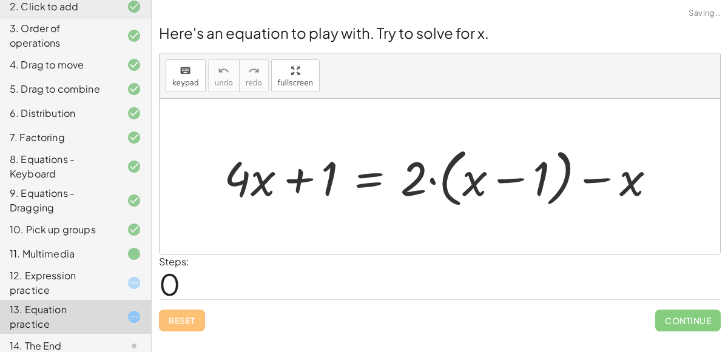
click at [132, 339] on icon at bounding box center [134, 346] width 15 height 15
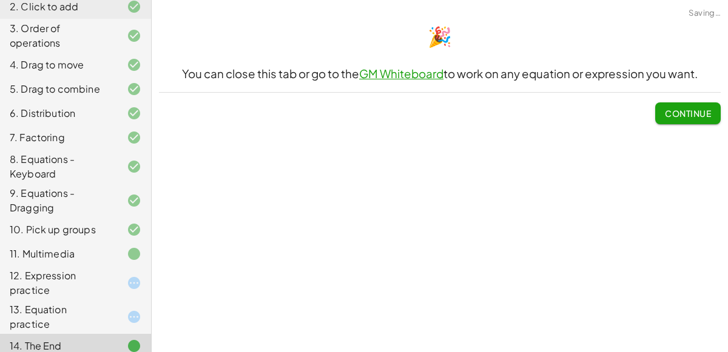
click at [121, 288] on div at bounding box center [124, 283] width 34 height 15
